Goal: Use online tool/utility: Utilize a website feature to perform a specific function

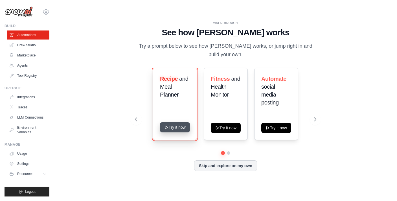
click at [169, 131] on button "Try it now" at bounding box center [175, 127] width 30 height 10
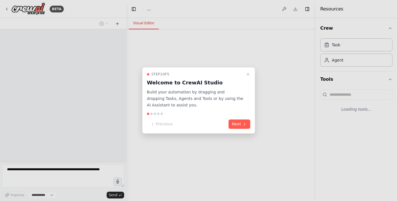
select select "****"
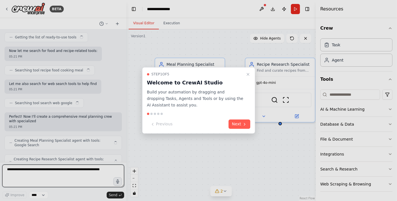
scroll to position [75, 0]
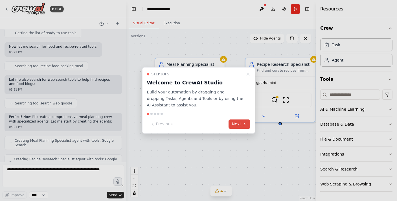
click at [233, 125] on button "Next" at bounding box center [240, 124] width 22 height 9
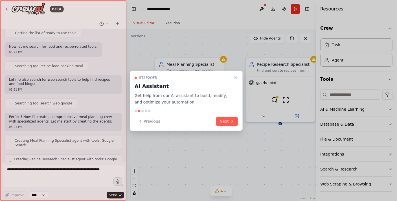
click at [234, 126] on div "Step 2 of 5 AI Assistant Get help from our AI assistant to build, modify, and o…" at bounding box center [186, 101] width 113 height 60
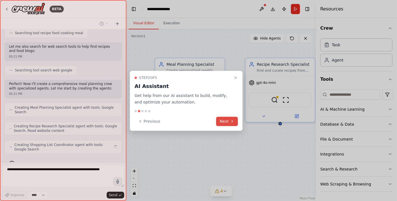
click at [233, 122] on icon at bounding box center [232, 121] width 5 height 5
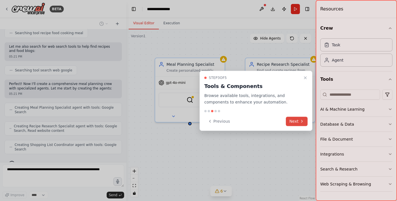
click at [291, 124] on button "Next" at bounding box center [297, 121] width 22 height 9
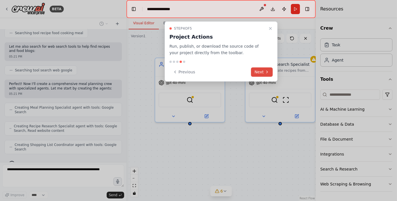
click at [258, 71] on button "Next" at bounding box center [262, 71] width 22 height 9
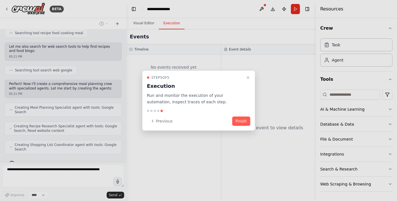
scroll to position [141, 0]
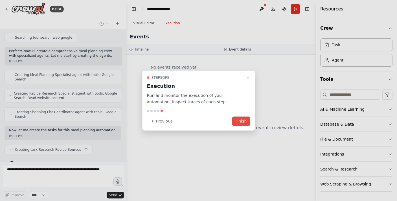
click at [241, 121] on button "Finish" at bounding box center [242, 120] width 18 height 9
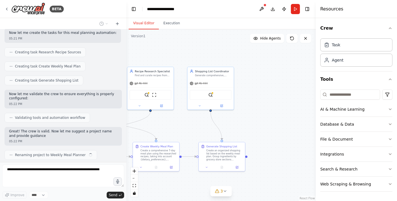
scroll to position [243, 0]
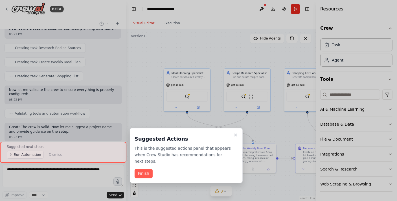
drag, startPoint x: 253, startPoint y: 132, endPoint x: 255, endPoint y: 135, distance: 3.0
click at [255, 135] on div "BETA Develop a crew that creates weekly meal plans based on your dietary prefer…" at bounding box center [198, 100] width 397 height 201
click at [138, 169] on button "Finish" at bounding box center [144, 173] width 18 height 9
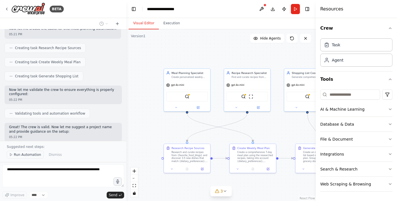
click at [19, 155] on span "Run Automation" at bounding box center [27, 155] width 27 height 5
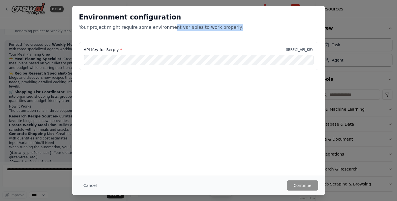
drag, startPoint x: 166, startPoint y: 28, endPoint x: 231, endPoint y: 26, distance: 65.0
click at [231, 26] on p "Your project might require some environment variables to work properly." at bounding box center [199, 27] width 240 height 7
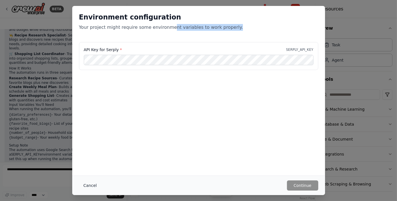
scroll to position [405, 0]
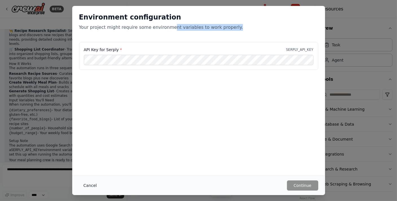
click at [88, 185] on button "Cancel" at bounding box center [90, 186] width 22 height 10
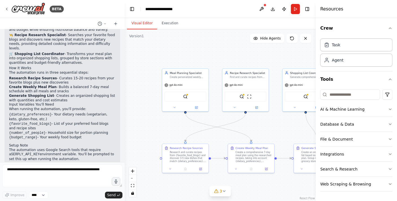
drag, startPoint x: 125, startPoint y: 138, endPoint x: 123, endPoint y: 105, distance: 33.4
click at [123, 105] on div "BETA Develop a crew that creates weekly meal plans based on your dietary prefer…" at bounding box center [198, 100] width 397 height 201
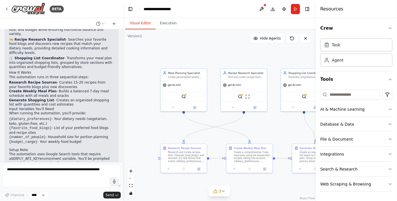
scroll to position [414, 0]
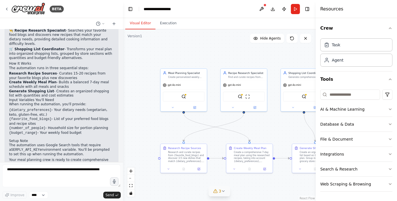
click at [223, 194] on button "3" at bounding box center [220, 191] width 22 height 10
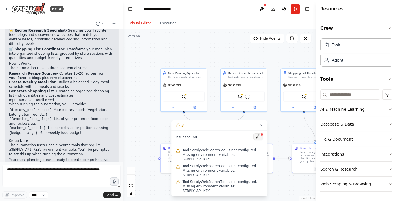
click at [258, 140] on button at bounding box center [259, 136] width 10 height 7
click at [280, 40] on span "Hide Agents" at bounding box center [270, 38] width 21 height 5
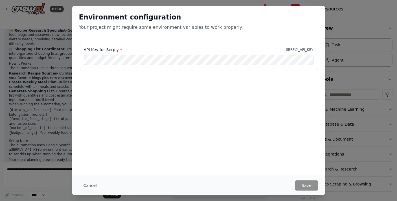
click at [280, 40] on div "Environment configuration Your project might require some environment variables…" at bounding box center [198, 24] width 253 height 36
click at [308, 181] on button "Save" at bounding box center [306, 186] width 23 height 10
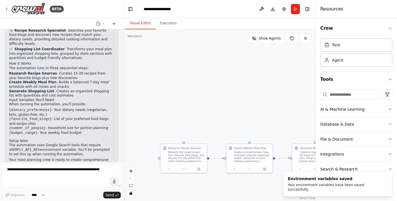
click at [183, 134] on div ".deletable-edge-delete-btn { width: 20px; height: 20px; border: 0px solid #ffff…" at bounding box center [219, 115] width 193 height 172
click at [115, 196] on icon "submit" at bounding box center [116, 195] width 3 height 3
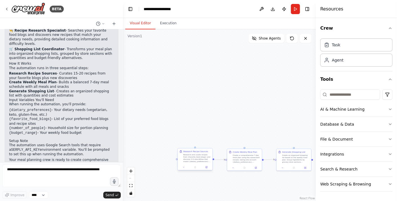
click at [201, 156] on div "Research and curate recipes from {favorite_food_blogs} and discover 3-5 new dis…" at bounding box center [197, 158] width 27 height 9
click at [269, 41] on button "Show Agents" at bounding box center [267, 38] width 36 height 9
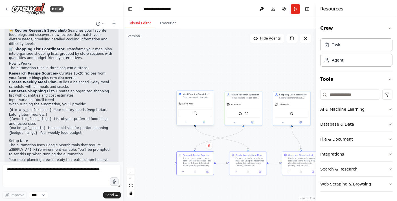
click at [191, 106] on div "gpt-4o-mini" at bounding box center [195, 104] width 37 height 6
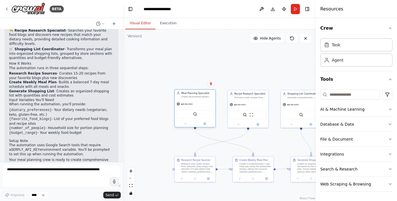
click at [197, 116] on div "SerplyWebSearchTool" at bounding box center [195, 114] width 37 height 9
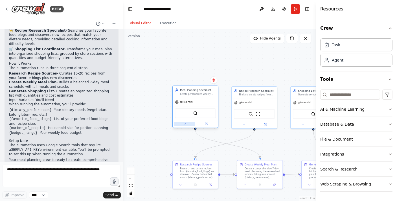
click at [186, 125] on button at bounding box center [184, 124] width 21 height 5
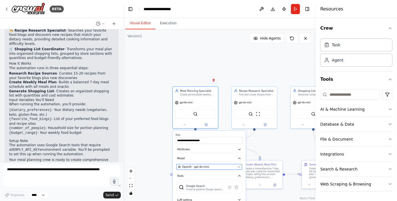
click at [225, 168] on div "OpenAI - gpt-4o-mini" at bounding box center [207, 167] width 58 height 4
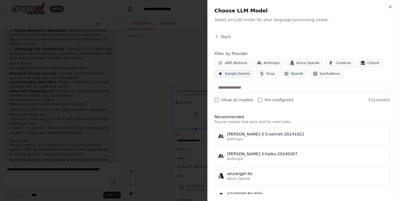
click at [243, 74] on span "Google Gemini" at bounding box center [237, 73] width 25 height 5
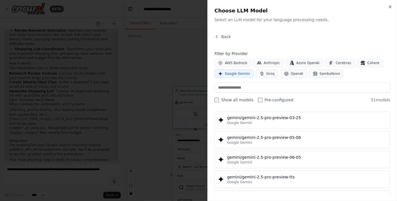
scroll to position [661, 0]
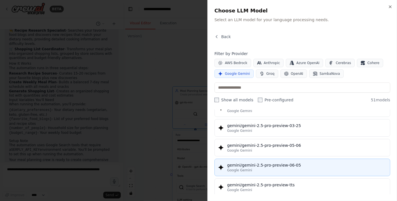
click at [266, 162] on div "gemini/gemini-2.5-pro-preview-06-05" at bounding box center [307, 165] width 160 height 6
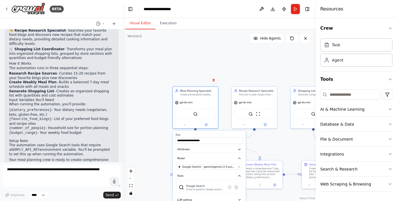
click at [257, 146] on div ".deletable-edge-delete-btn { width: 20px; height: 20px; border: 0px solid #ffff…" at bounding box center [219, 115] width 193 height 172
click at [113, 194] on span "Send" at bounding box center [110, 195] width 8 height 5
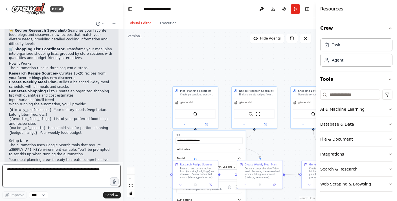
click at [101, 171] on textarea at bounding box center [61, 176] width 119 height 23
click at [38, 194] on select "****" at bounding box center [38, 195] width 19 height 7
click at [29, 192] on select "****" at bounding box center [38, 195] width 19 height 7
click at [201, 88] on div "Meal Planning Specialist" at bounding box center [198, 90] width 36 height 4
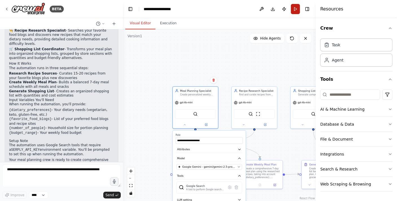
click at [292, 12] on button "Run" at bounding box center [295, 9] width 9 height 10
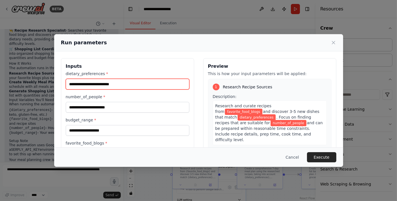
drag, startPoint x: 123, startPoint y: 84, endPoint x: 132, endPoint y: 95, distance: 13.5
click at [132, 95] on div "dietary_preferences * number_of_people * budget_range * favorite_food_blogs *" at bounding box center [128, 115] width 124 height 88
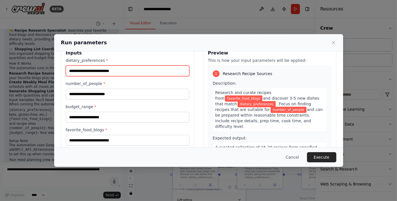
scroll to position [17, 0]
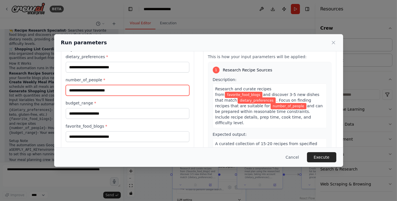
click at [129, 90] on input "number_of_people *" at bounding box center [128, 90] width 124 height 11
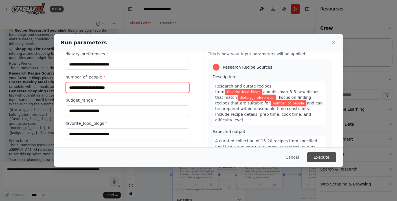
scroll to position [19, 0]
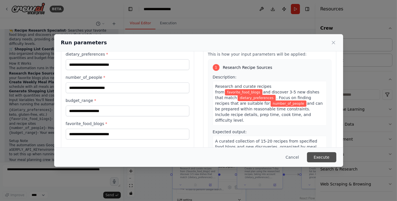
click at [319, 160] on button "Execute" at bounding box center [321, 157] width 29 height 10
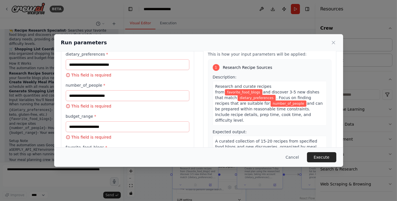
scroll to position [0, 0]
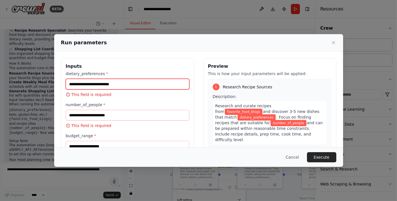
click at [85, 82] on input "dietary_preferences *" at bounding box center [128, 84] width 124 height 11
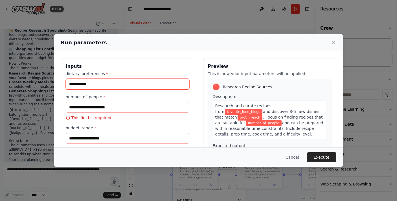
type input "**********"
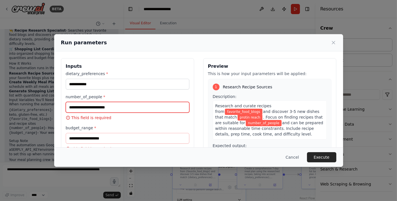
click at [102, 105] on input "number_of_people *" at bounding box center [128, 107] width 124 height 11
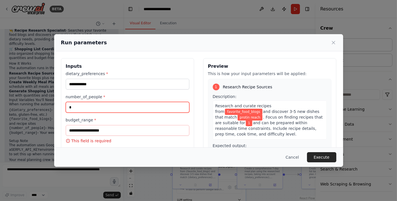
type input "*"
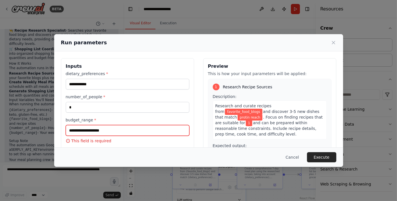
click at [108, 131] on input "budget_range *" at bounding box center [128, 130] width 124 height 11
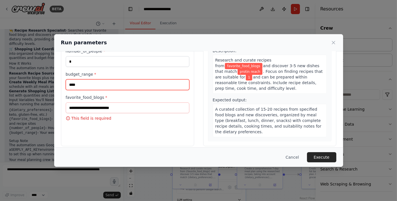
scroll to position [46, 0]
type input "****"
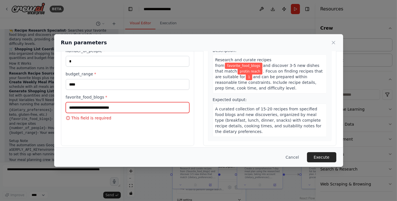
click at [94, 108] on input "favorite_food_blogs *" at bounding box center [128, 107] width 124 height 11
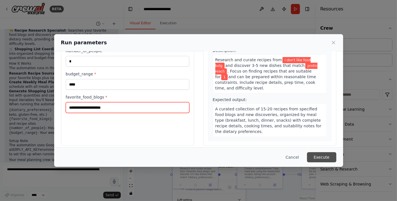
type input "**********"
click at [316, 158] on button "Execute" at bounding box center [321, 157] width 29 height 10
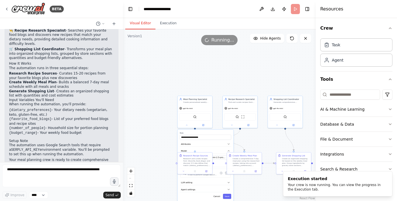
click at [147, 139] on div ".deletable-edge-delete-btn { width: 20px; height: 20px; border: 0px solid #ffff…" at bounding box center [219, 115] width 193 height 172
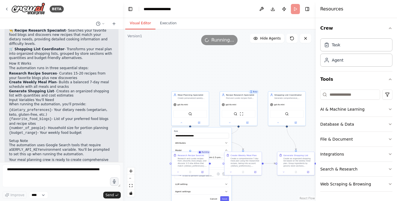
click at [255, 93] on div "Busy" at bounding box center [254, 92] width 10 height 4
click at [277, 101] on div "gpt-4o-mini" at bounding box center [287, 104] width 37 height 7
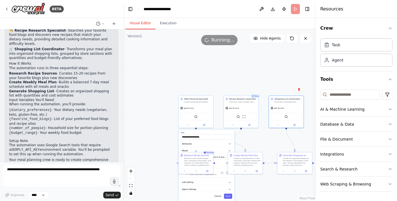
click at [253, 187] on div ".deletable-edge-delete-btn { width: 20px; height: 20px; border: 0px solid #ffff…" at bounding box center [219, 115] width 193 height 172
click at [220, 196] on button "Cancel" at bounding box center [218, 195] width 10 height 5
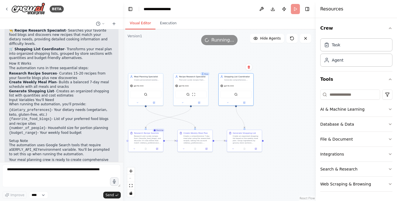
drag, startPoint x: 178, startPoint y: 160, endPoint x: 181, endPoint y: 170, distance: 10.8
click at [178, 162] on div ".deletable-edge-delete-btn { width: 20px; height: 20px; border: 0px solid #ffff…" at bounding box center [219, 115] width 193 height 172
drag, startPoint x: 154, startPoint y: 21, endPoint x: 160, endPoint y: 21, distance: 5.9
click at [156, 21] on button "Execution" at bounding box center [169, 24] width 26 height 12
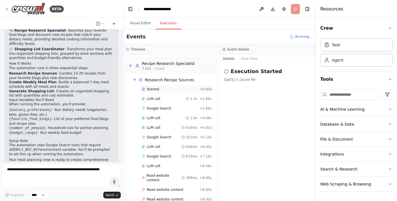
scroll to position [87, 0]
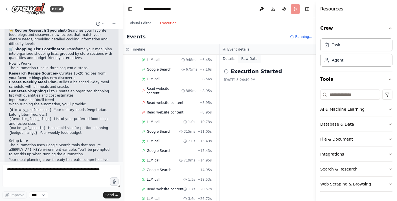
click at [249, 59] on button "Raw Data" at bounding box center [249, 59] width 23 height 8
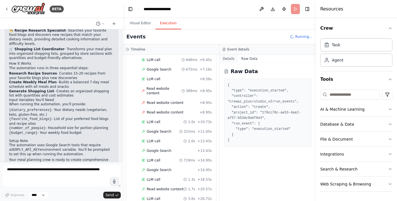
scroll to position [96, 0]
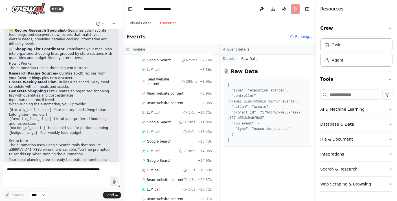
click at [231, 58] on button "Details" at bounding box center [229, 59] width 19 height 8
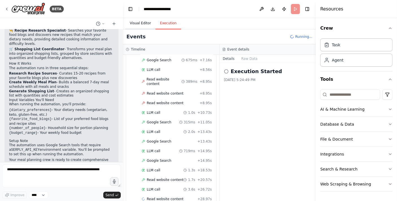
click at [144, 26] on button "Visual Editor" at bounding box center [140, 24] width 30 height 12
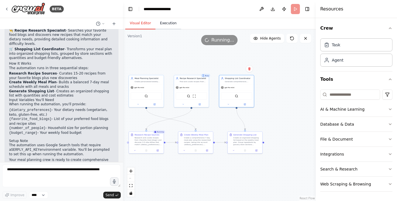
click at [173, 21] on button "Execution" at bounding box center [169, 24] width 26 height 12
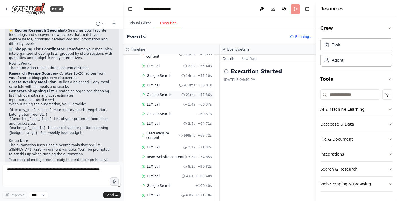
scroll to position [321, 0]
click at [136, 24] on button "Visual Editor" at bounding box center [140, 24] width 30 height 12
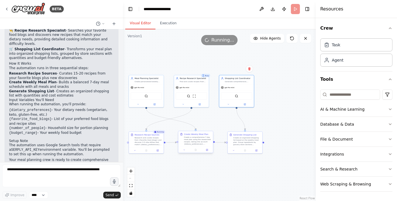
click at [196, 148] on div at bounding box center [196, 150] width 35 height 6
click at [236, 144] on div "Create an organized shopping list based on the weekly meal plan. Group ingredie…" at bounding box center [247, 140] width 27 height 9
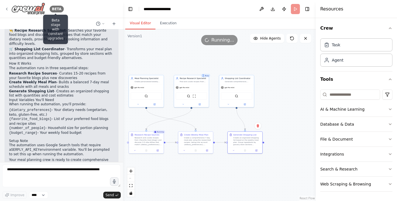
click at [55, 10] on div "BETA" at bounding box center [57, 9] width 14 height 7
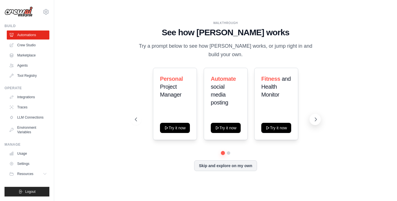
click at [318, 119] on icon at bounding box center [316, 120] width 6 height 6
click at [316, 119] on icon at bounding box center [316, 120] width 6 height 6
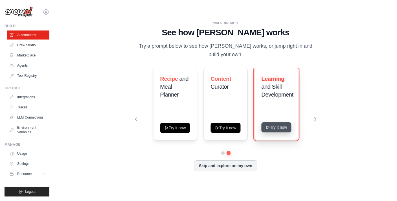
click at [284, 129] on button "Try it now" at bounding box center [277, 127] width 30 height 10
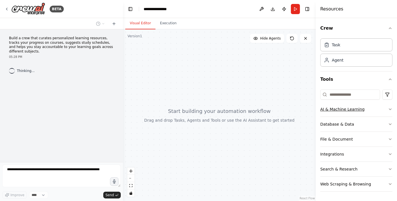
click at [342, 106] on button "AI & Machine Learning" at bounding box center [357, 109] width 72 height 15
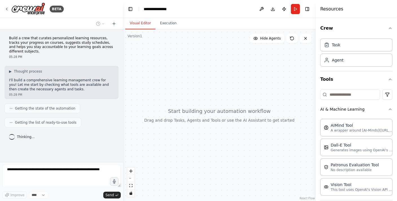
click at [199, 119] on div at bounding box center [219, 115] width 193 height 172
drag, startPoint x: 199, startPoint y: 119, endPoint x: 215, endPoint y: 115, distance: 16.5
click at [202, 136] on div at bounding box center [219, 115] width 193 height 172
drag, startPoint x: 216, startPoint y: 113, endPoint x: 256, endPoint y: 160, distance: 61.3
click at [256, 160] on div at bounding box center [219, 115] width 193 height 172
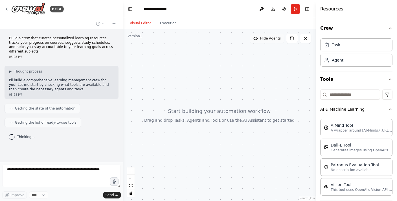
click at [269, 39] on span "Hide Agents" at bounding box center [270, 38] width 21 height 5
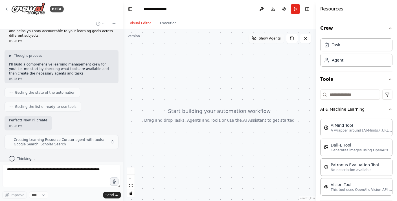
click at [269, 39] on span "Show Agents" at bounding box center [270, 38] width 22 height 5
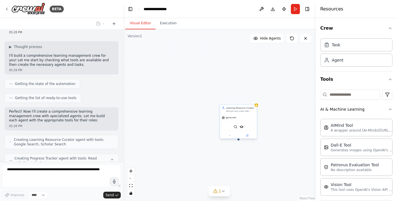
scroll to position [43, 0]
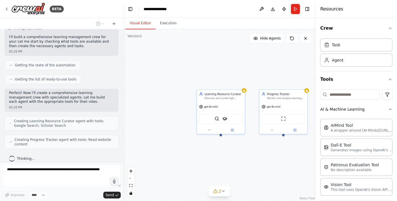
drag, startPoint x: 236, startPoint y: 146, endPoint x: 220, endPoint y: 136, distance: 18.5
click at [220, 136] on div "Learning Resource Curator Discover and curate high-quality learning resources f…" at bounding box center [219, 115] width 193 height 172
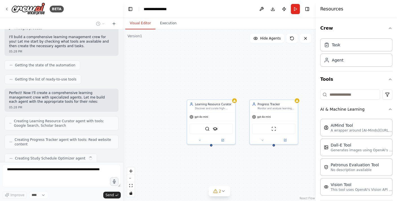
scroll to position [57, 0]
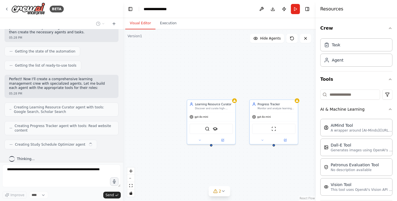
drag, startPoint x: 233, startPoint y: 140, endPoint x: 217, endPoint y: 145, distance: 17.2
click at [223, 151] on div "Learning Resource Curator Discover and curate high-quality learning resources f…" at bounding box center [219, 115] width 193 height 172
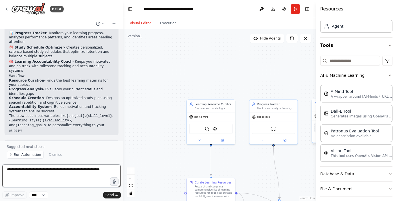
scroll to position [370, 0]
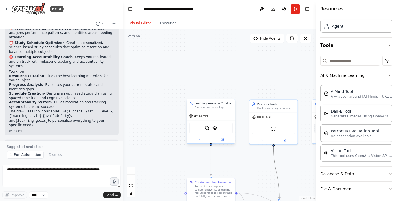
drag, startPoint x: 274, startPoint y: 164, endPoint x: 191, endPoint y: 127, distance: 91.0
click at [190, 125] on div ".deletable-edge-delete-btn { width: 20px; height: 20px; border: 0px solid #ffff…" at bounding box center [234, 139] width 134 height 119
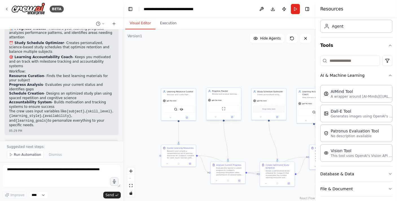
drag, startPoint x: 243, startPoint y: 164, endPoint x: 233, endPoint y: 101, distance: 63.8
click at [213, 134] on div ".deletable-edge-delete-btn { width: 20px; height: 20px; border: 0px solid #ffff…" at bounding box center [219, 115] width 193 height 172
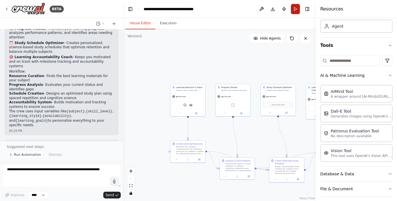
click at [296, 8] on button "Run" at bounding box center [295, 9] width 9 height 10
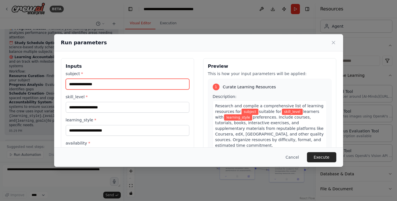
click at [91, 82] on input "subject *" at bounding box center [128, 84] width 124 height 11
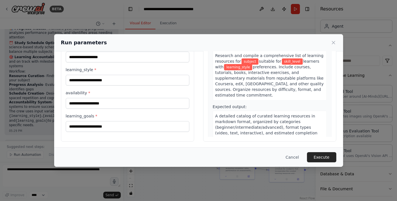
scroll to position [51, 0]
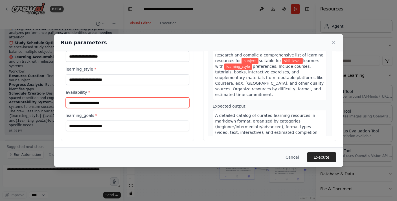
click at [102, 102] on input "availability *" at bounding box center [128, 102] width 124 height 11
drag, startPoint x: 108, startPoint y: 119, endPoint x: 109, endPoint y: 122, distance: 3.4
click at [108, 120] on div "learning_goals *" at bounding box center [128, 122] width 124 height 19
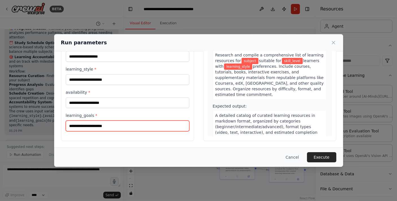
click at [110, 125] on input "learning_goals *" at bounding box center [128, 126] width 124 height 11
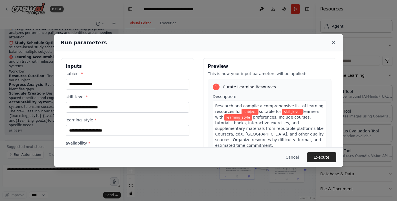
click at [333, 44] on icon at bounding box center [334, 43] width 6 height 6
